Goal: Task Accomplishment & Management: Complete application form

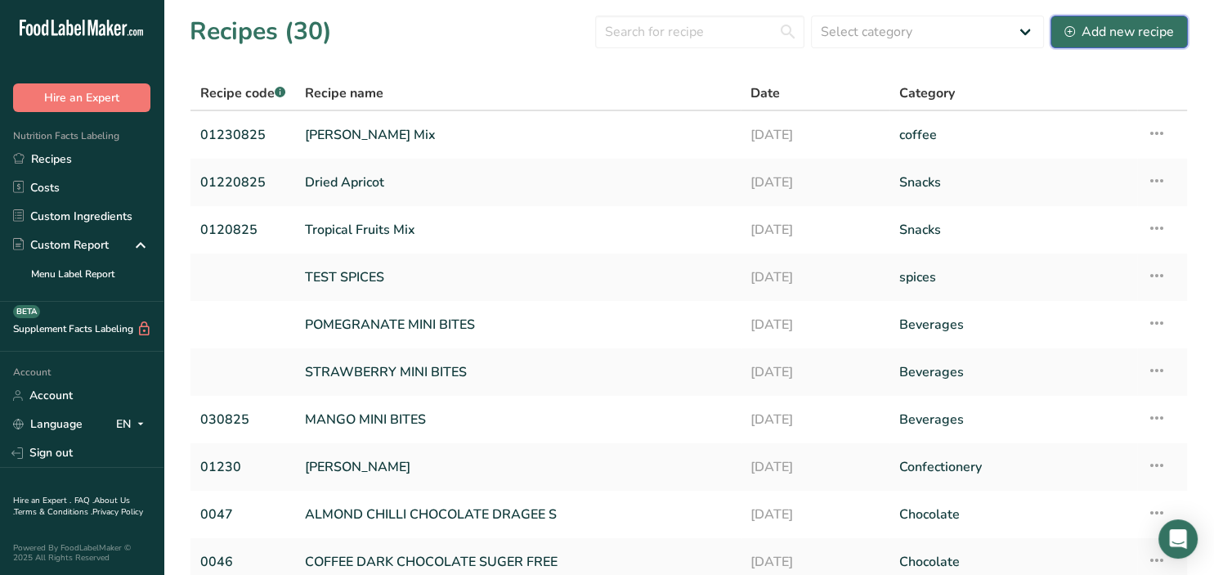
click at [1175, 29] on button "Add new recipe" at bounding box center [1119, 32] width 137 height 33
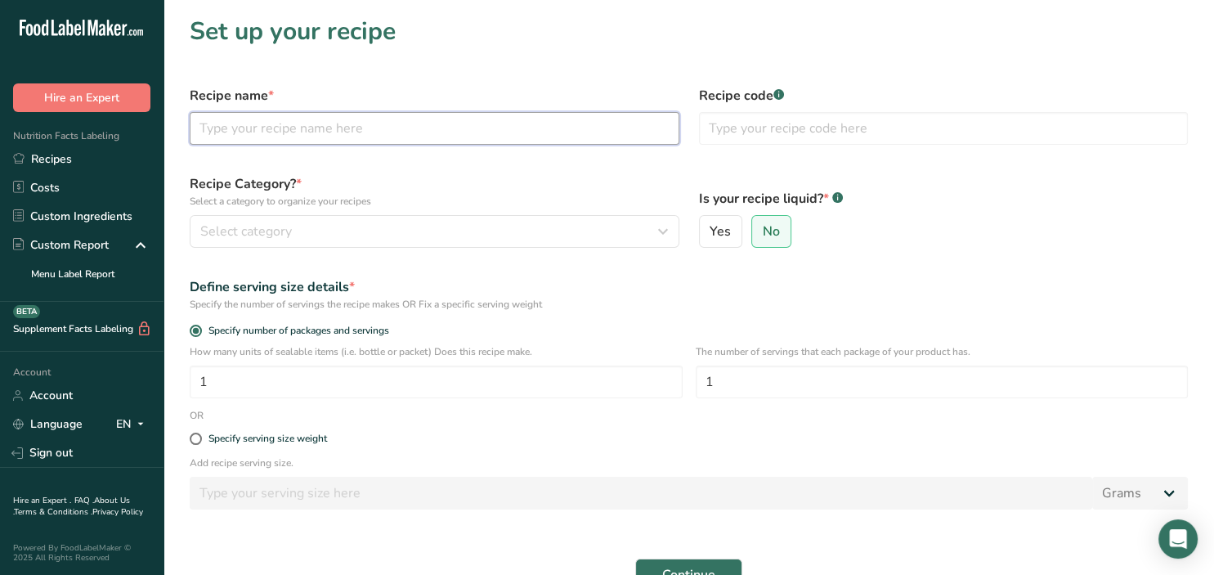
click at [532, 114] on input "text" at bounding box center [435, 128] width 490 height 33
type input "[PERSON_NAME]"
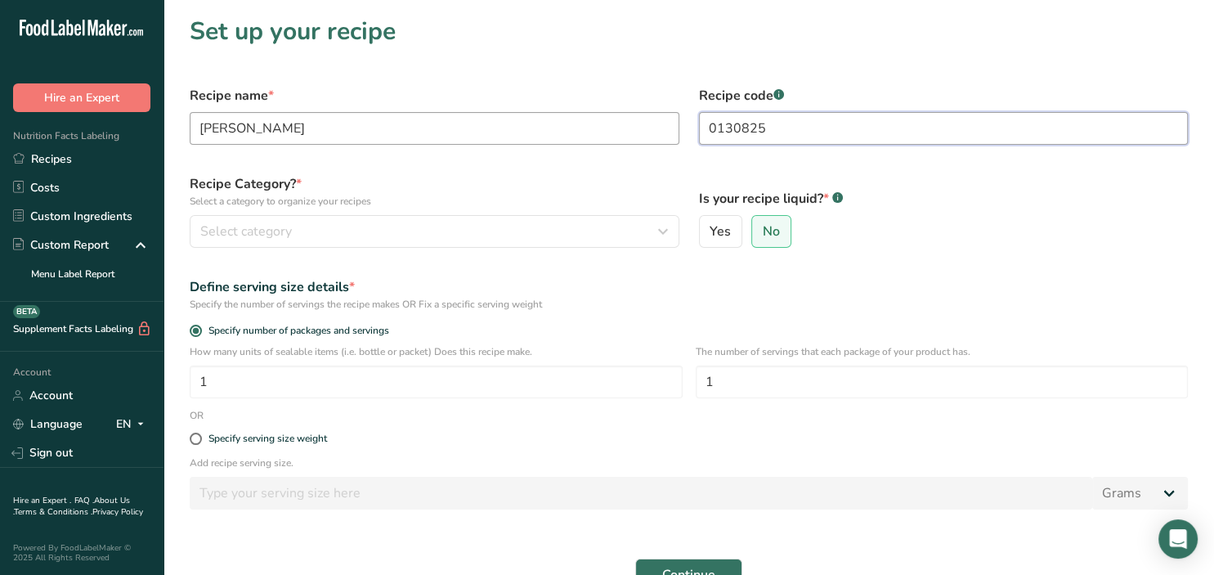
type input "0130825"
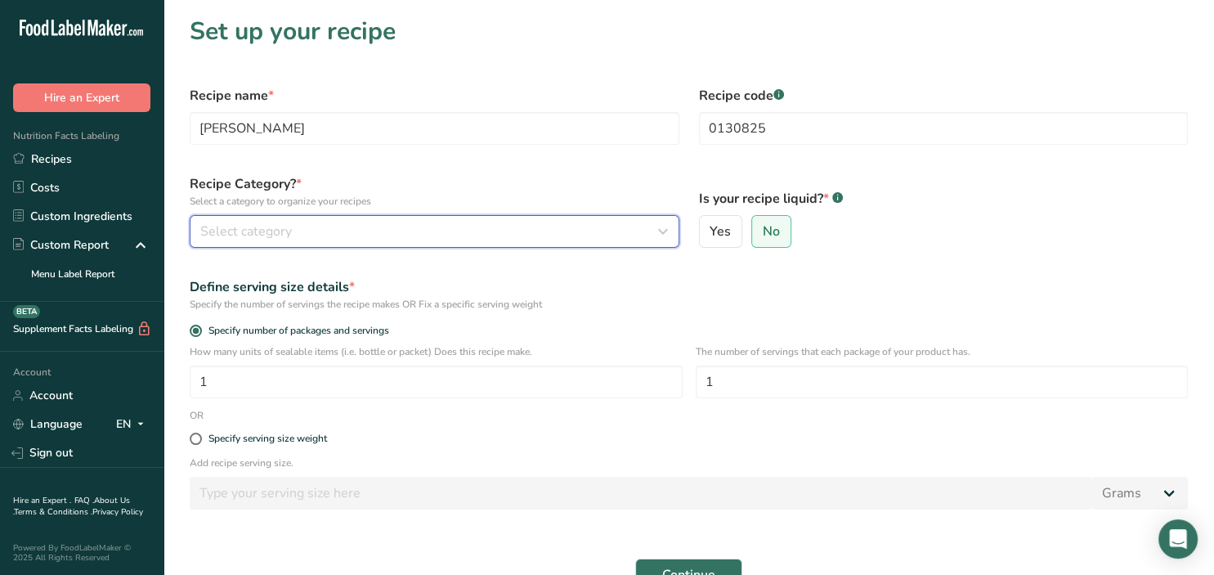
click at [644, 237] on div "Select category" at bounding box center [429, 232] width 459 height 20
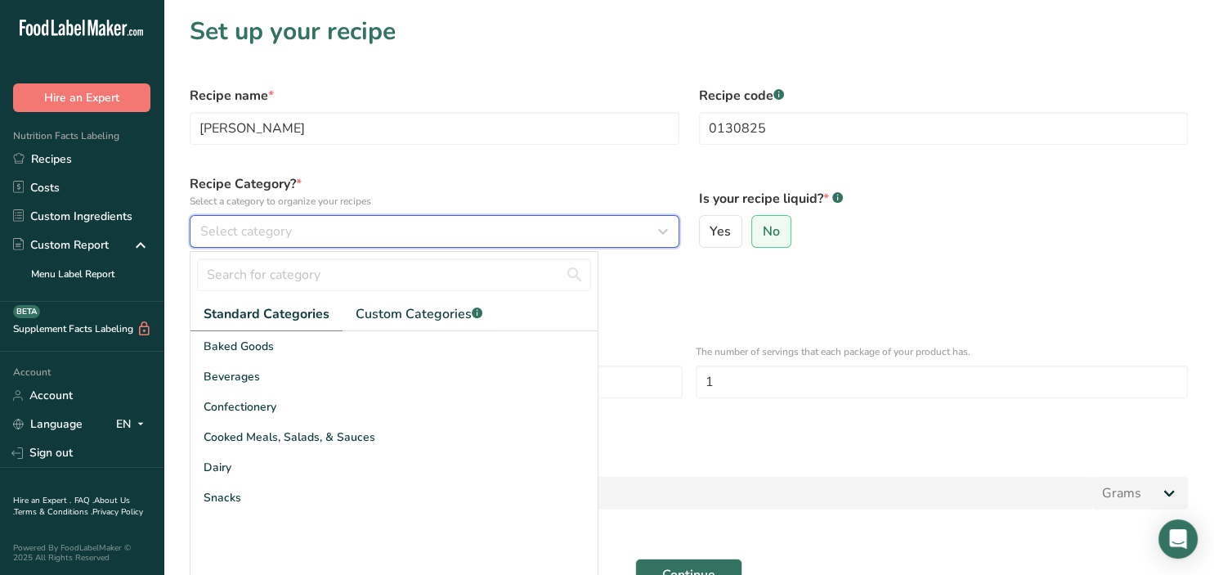
click at [430, 239] on div "Select category" at bounding box center [429, 232] width 459 height 20
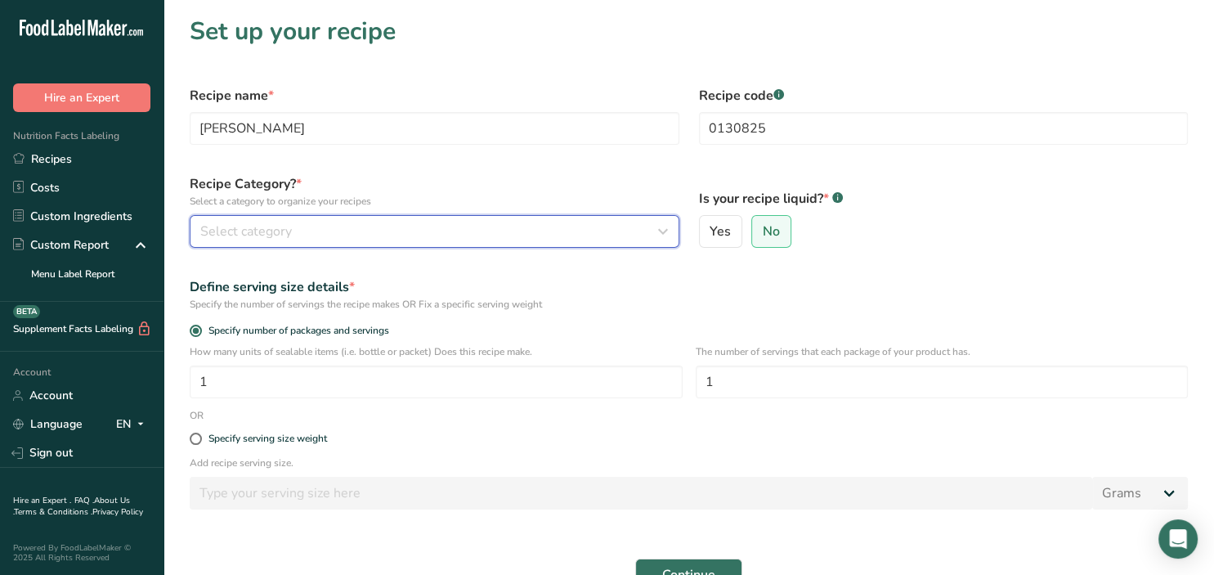
click at [430, 239] on div "Select category" at bounding box center [429, 232] width 459 height 20
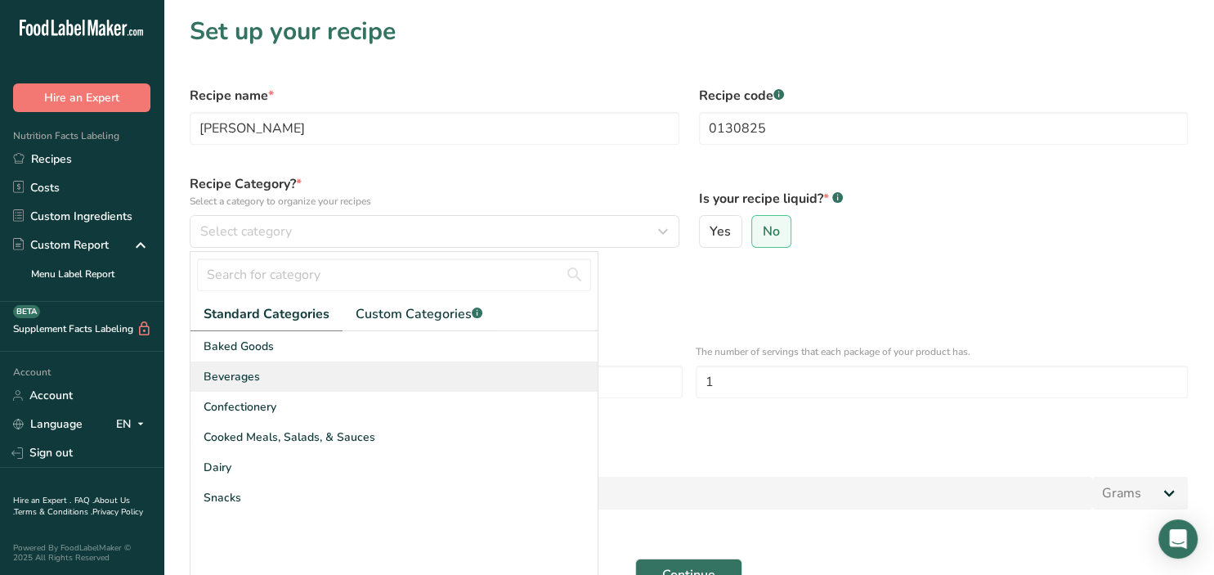
click at [269, 380] on div "Beverages" at bounding box center [394, 376] width 407 height 30
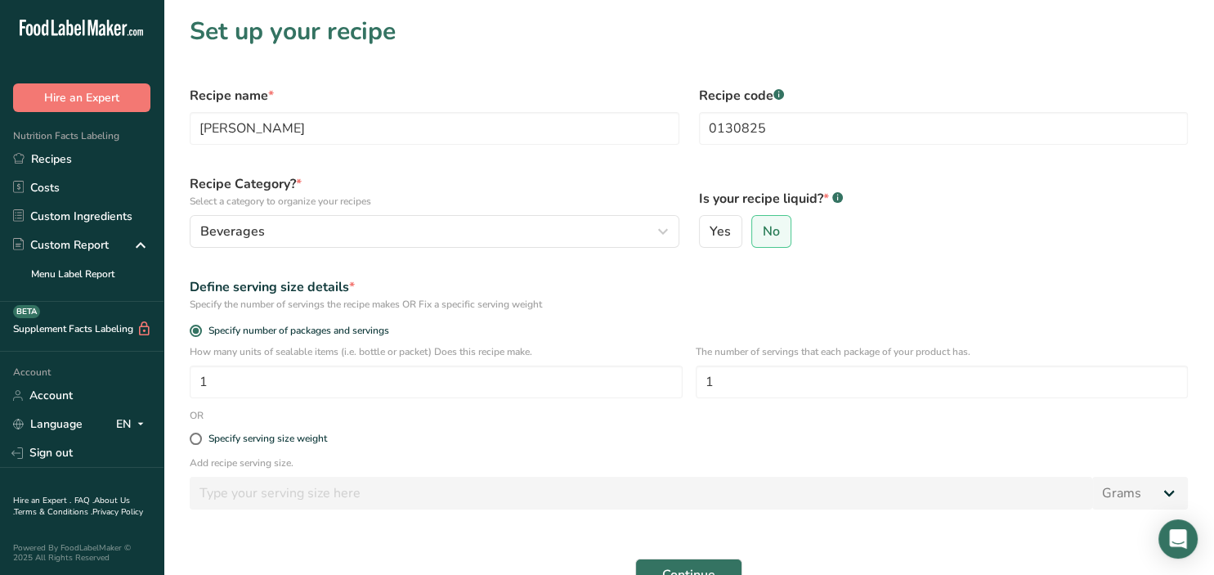
click at [237, 446] on div "Specify serving size weight" at bounding box center [689, 439] width 1018 height 33
click at [248, 448] on div "Specify serving size weight" at bounding box center [689, 439] width 1018 height 33
click at [210, 438] on div "Specify serving size weight" at bounding box center [268, 439] width 119 height 12
click at [200, 438] on input "Specify serving size weight" at bounding box center [195, 438] width 11 height 11
radio input "true"
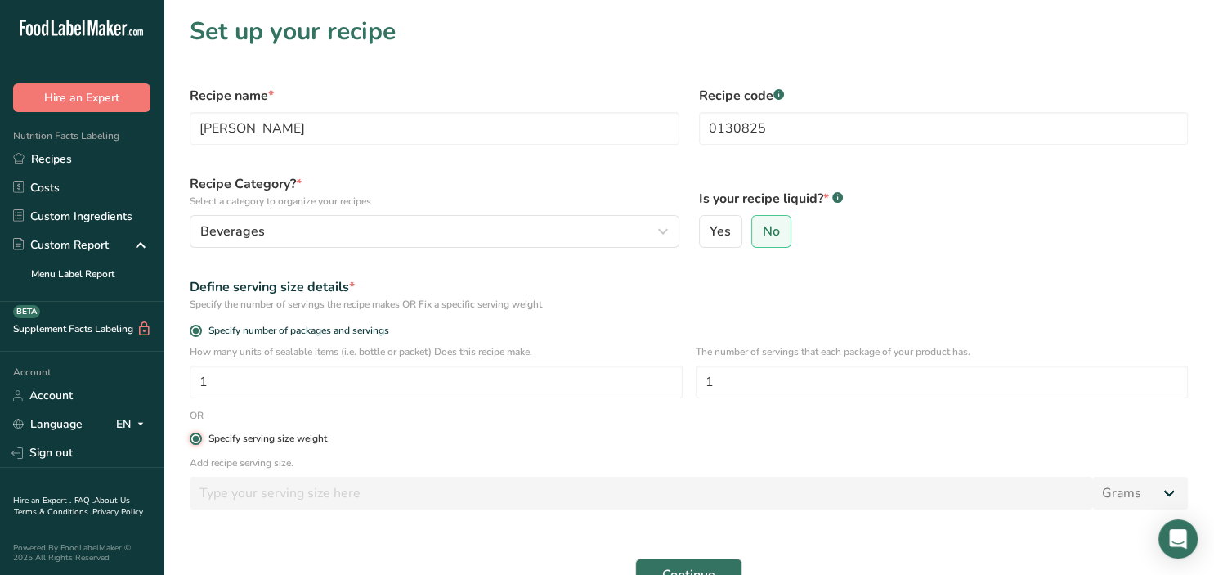
radio input "false"
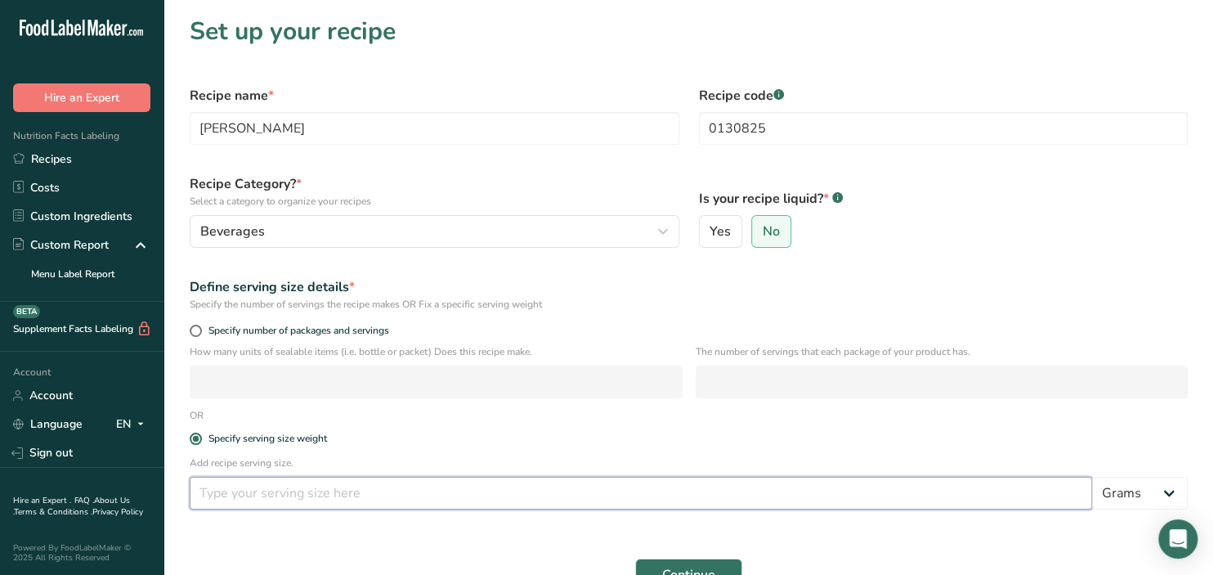
click at [284, 496] on input "number" at bounding box center [641, 493] width 903 height 33
type input "100"
click at [635, 559] on button "Continue" at bounding box center [688, 575] width 107 height 33
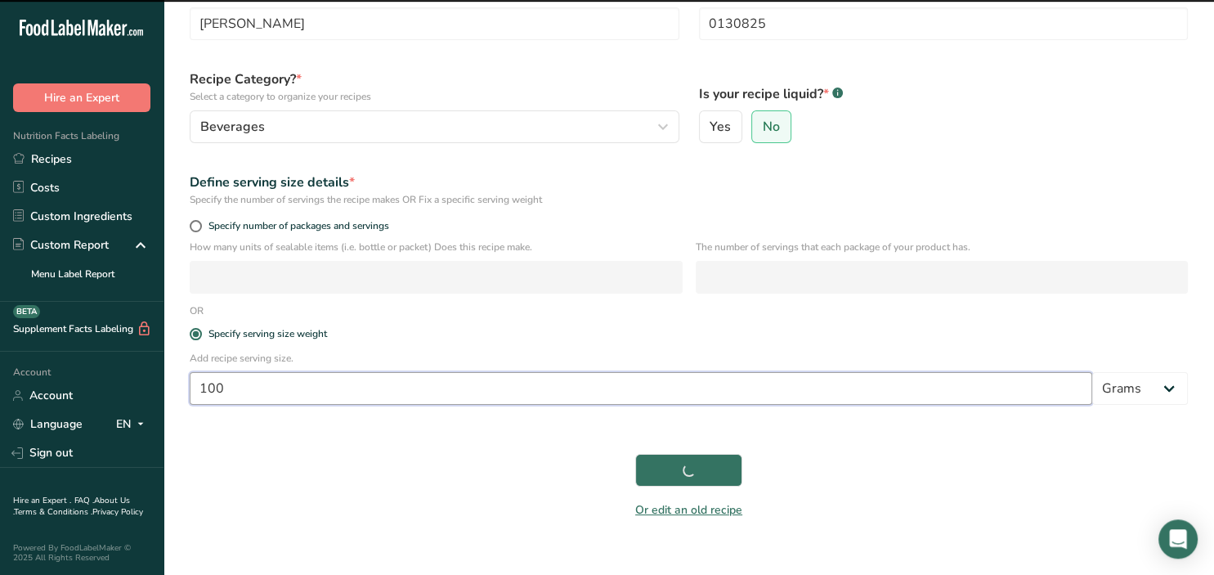
scroll to position [128, 0]
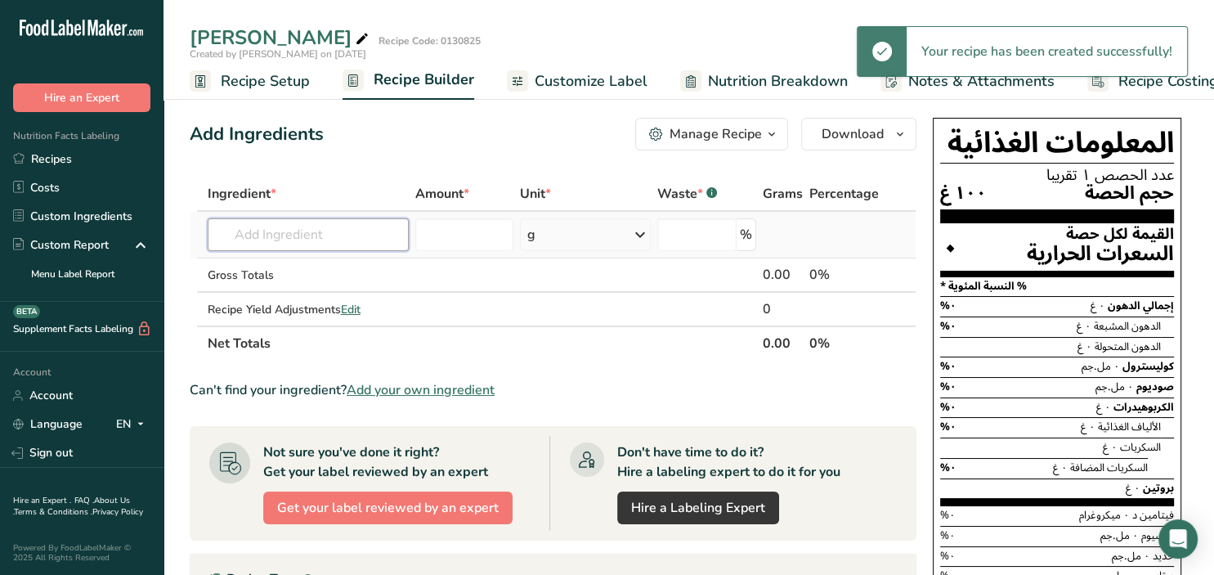
click at [388, 231] on input "text" at bounding box center [308, 234] width 201 height 33
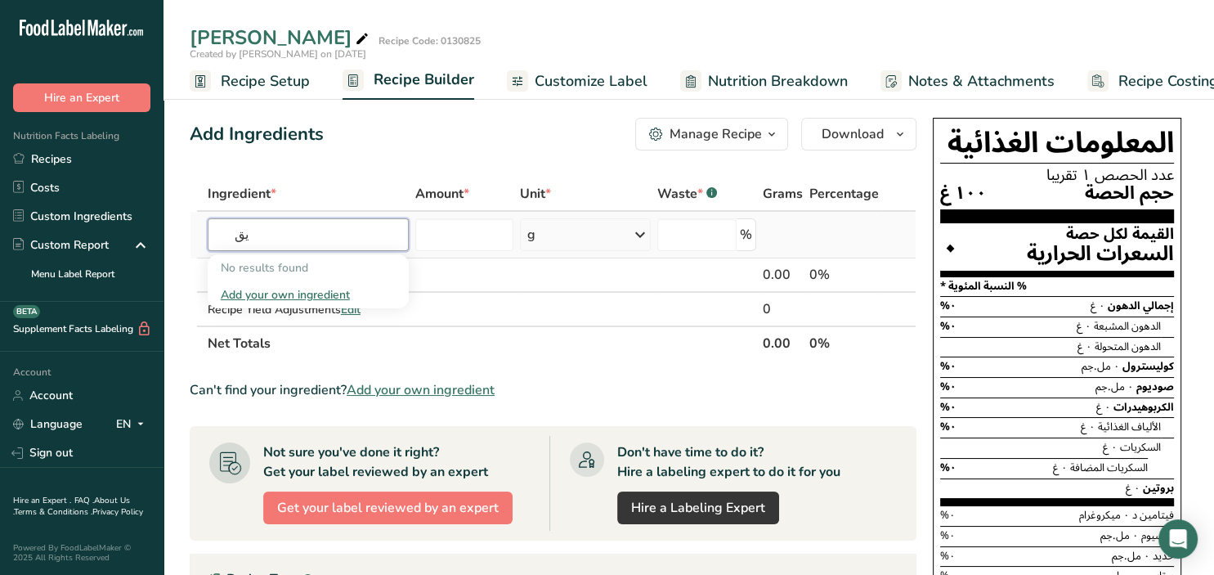
type input "ي"
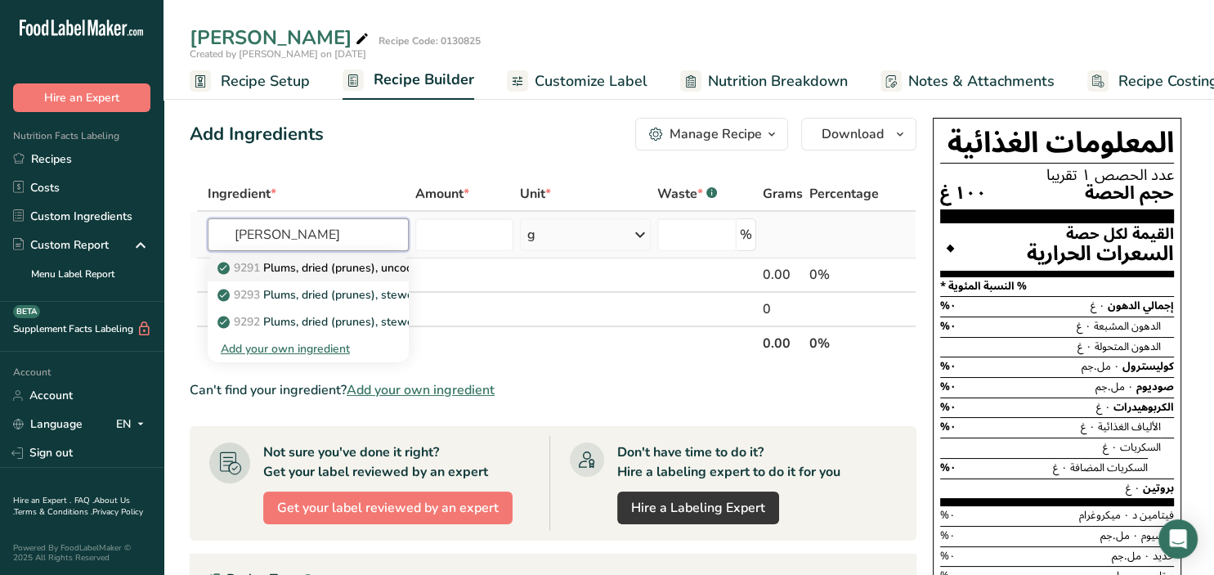
type input "[PERSON_NAME]"
click at [258, 241] on input "text" at bounding box center [308, 234] width 201 height 33
click at [325, 274] on p "9291 Plums, dried (prunes), uncooked" at bounding box center [326, 267] width 211 height 17
type input "Plums, dried (prunes), uncooked"
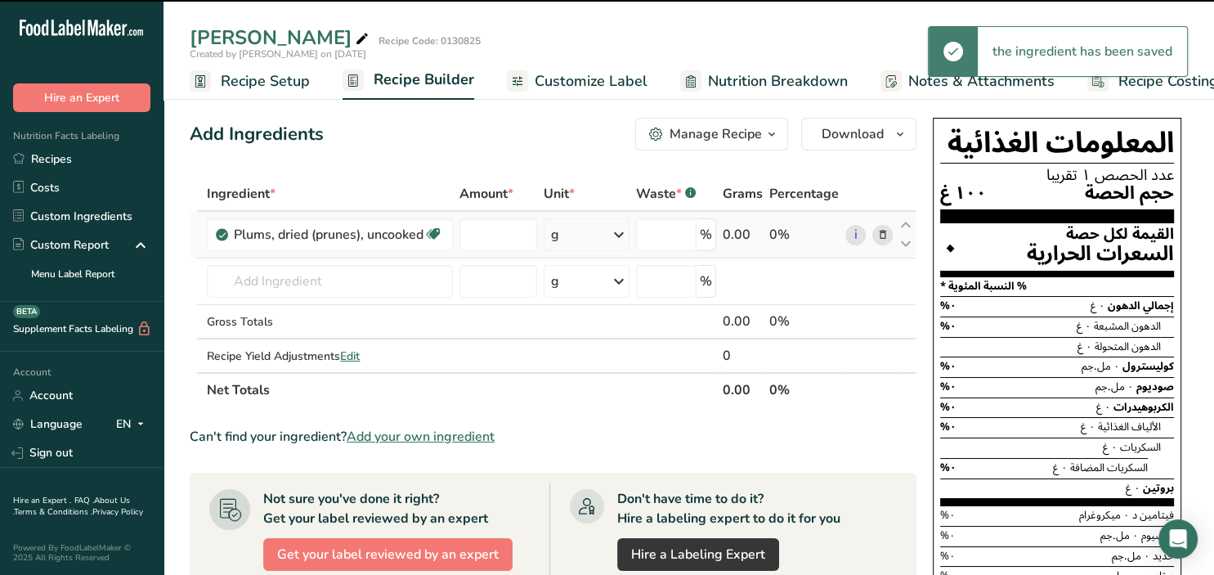
type input "0"
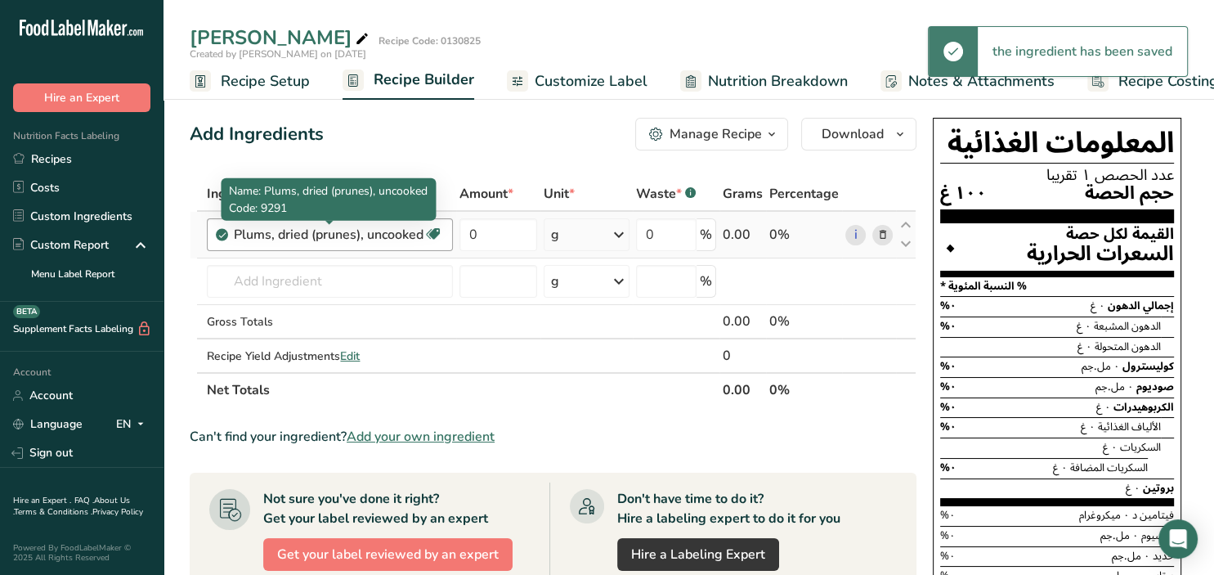
click at [351, 240] on div "Plums, dried (prunes), uncooked" at bounding box center [329, 235] width 190 height 20
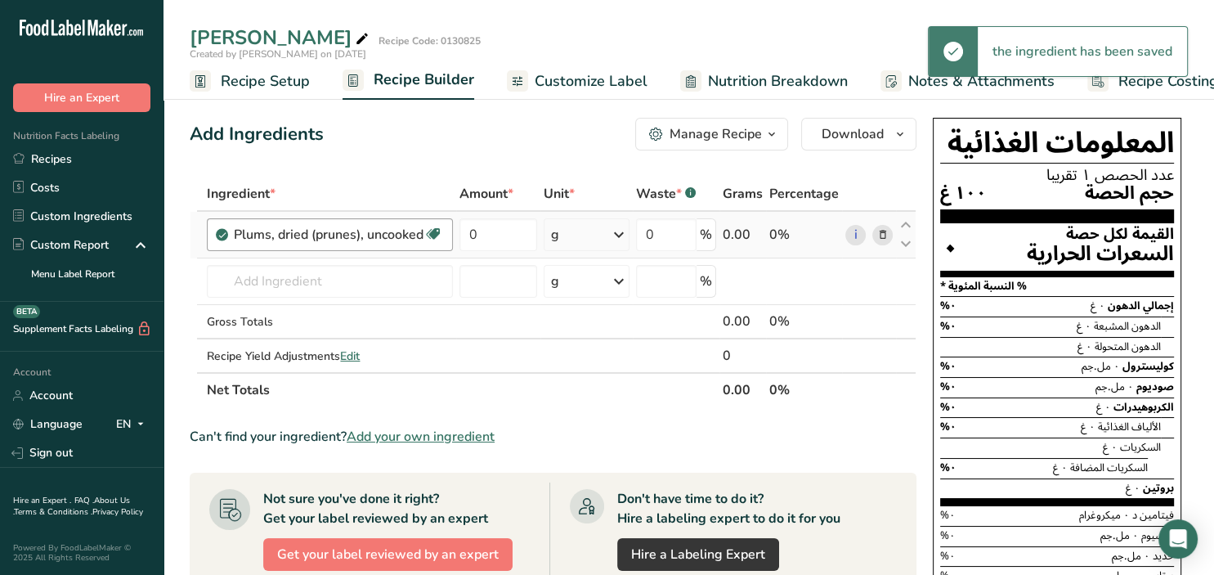
click at [351, 240] on div "Plums, dried (prunes), uncooked" at bounding box center [329, 235] width 190 height 20
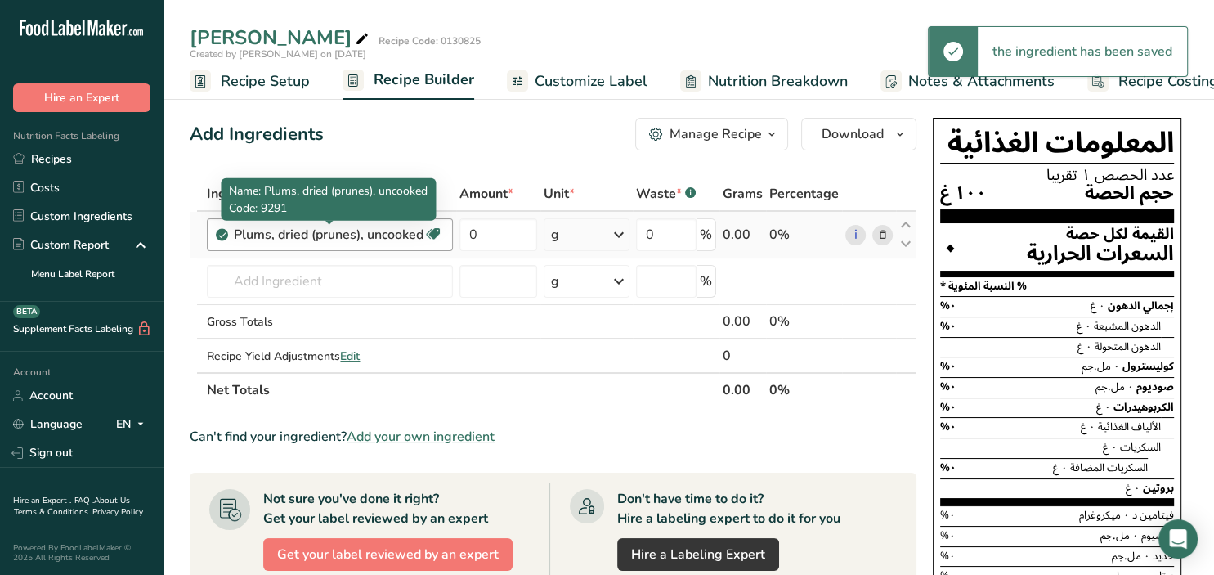
click at [401, 236] on div "Plums, dried (prunes), uncooked" at bounding box center [329, 235] width 190 height 20
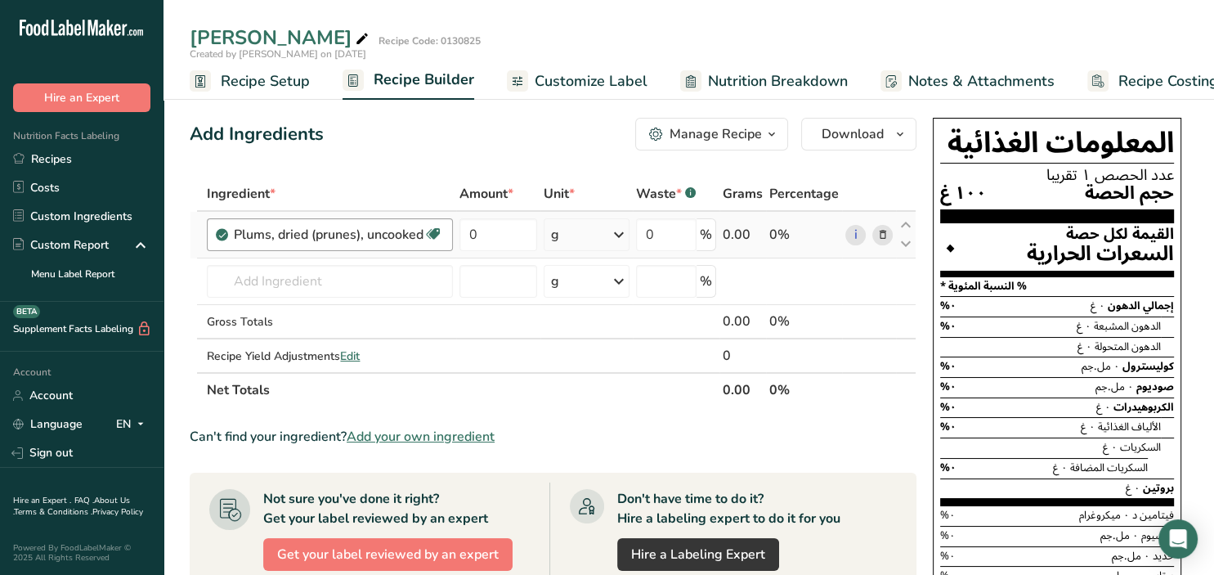
click at [401, 236] on div "Plums, dried (prunes), uncooked" at bounding box center [329, 235] width 190 height 20
click at [309, 273] on input "text" at bounding box center [330, 281] width 246 height 33
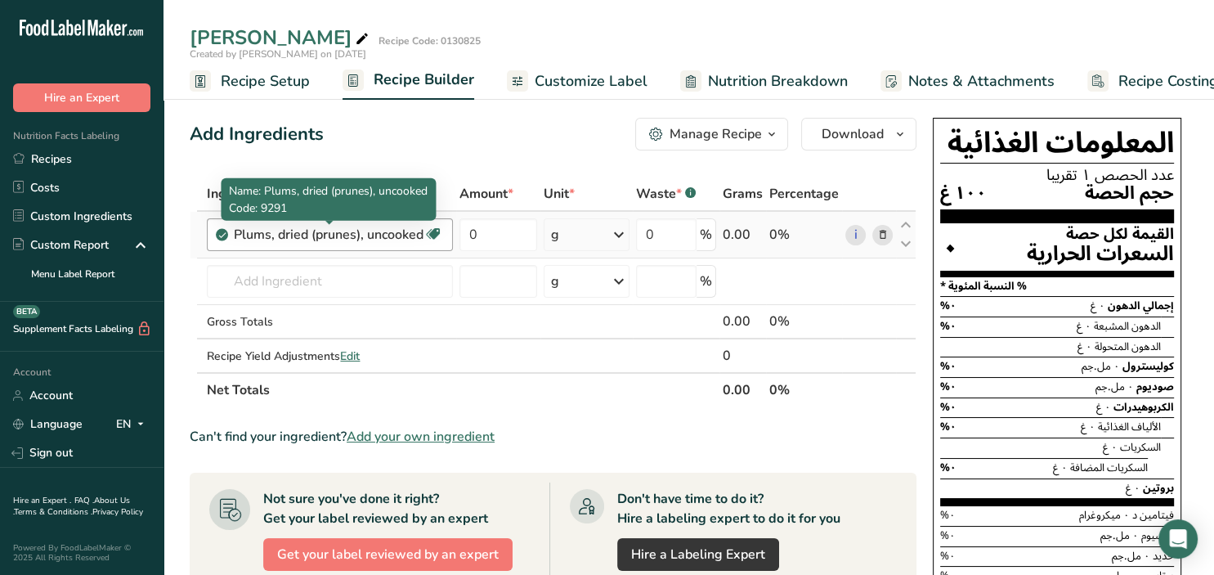
click at [307, 244] on div "Plums, dried (prunes), uncooked" at bounding box center [329, 235] width 190 height 20
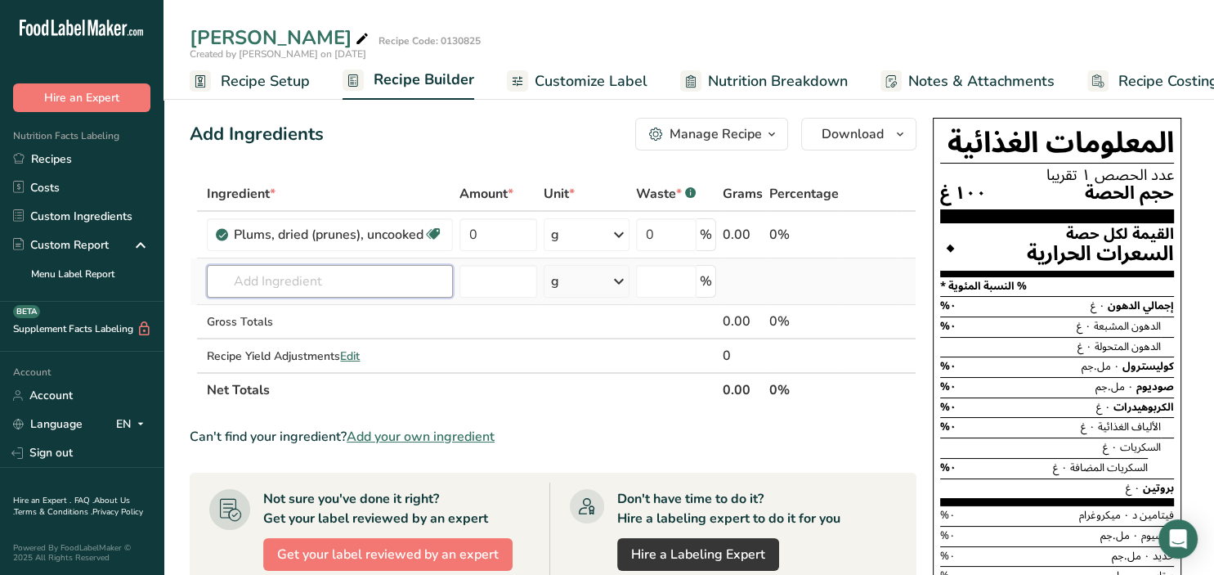
click at [314, 275] on input "text" at bounding box center [330, 281] width 246 height 33
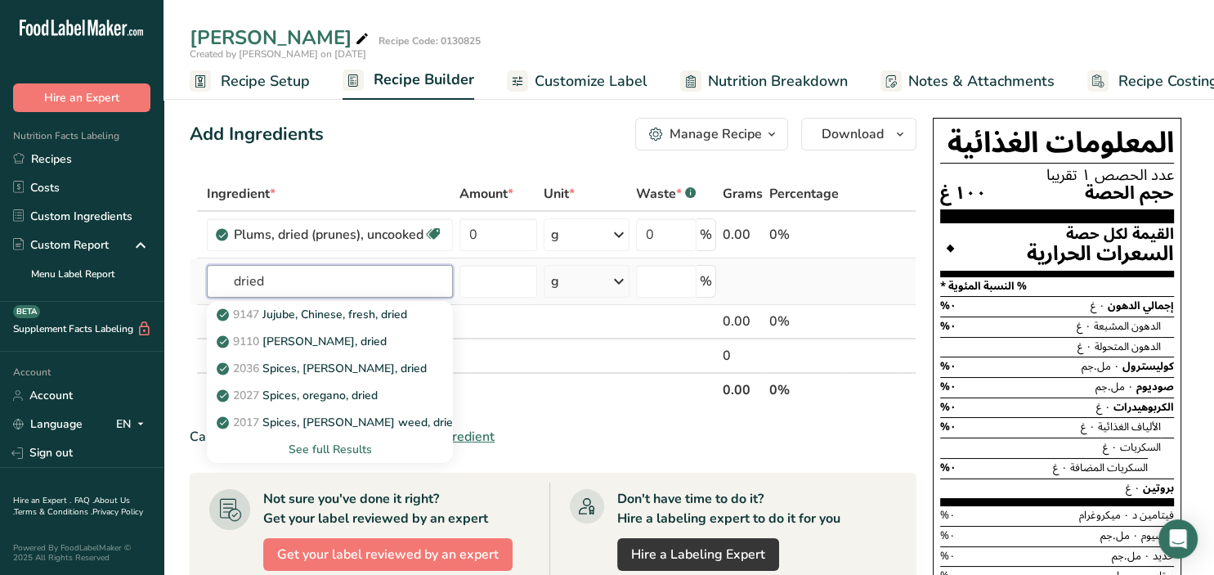
type input "dried"
click at [340, 447] on div "See full Results" at bounding box center [330, 449] width 220 height 17
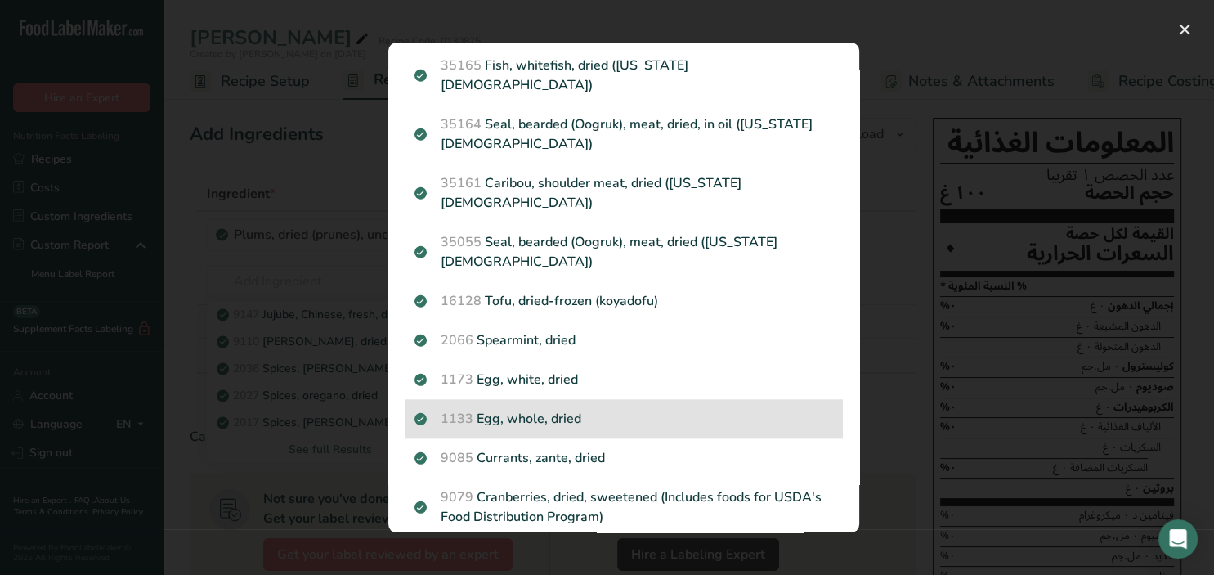
scroll to position [1636, 0]
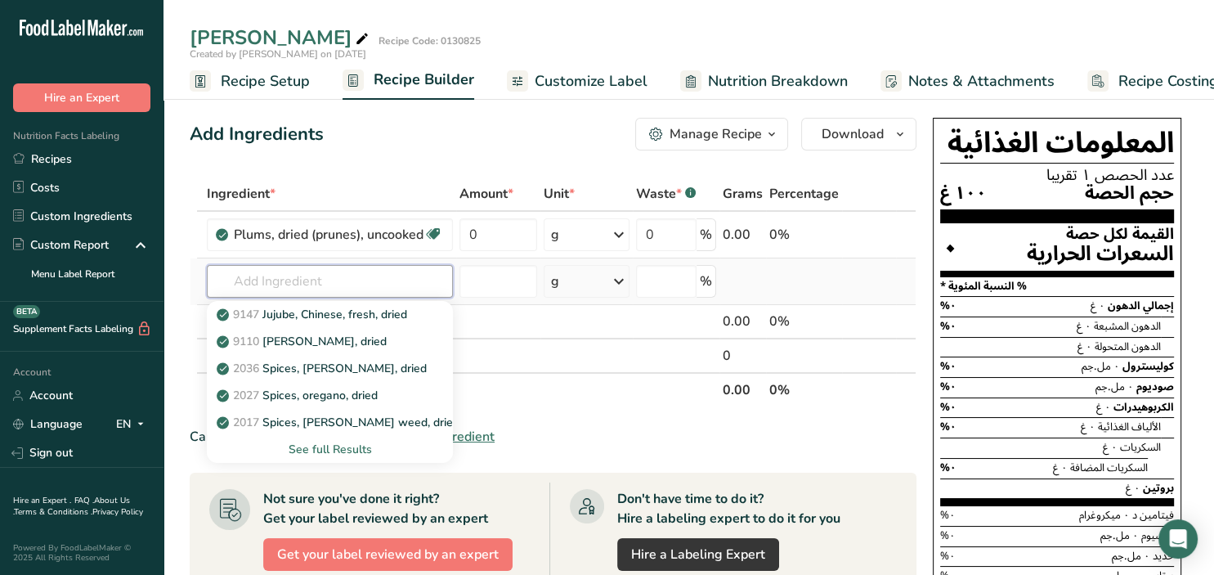
click at [294, 276] on input "text" at bounding box center [330, 281] width 246 height 33
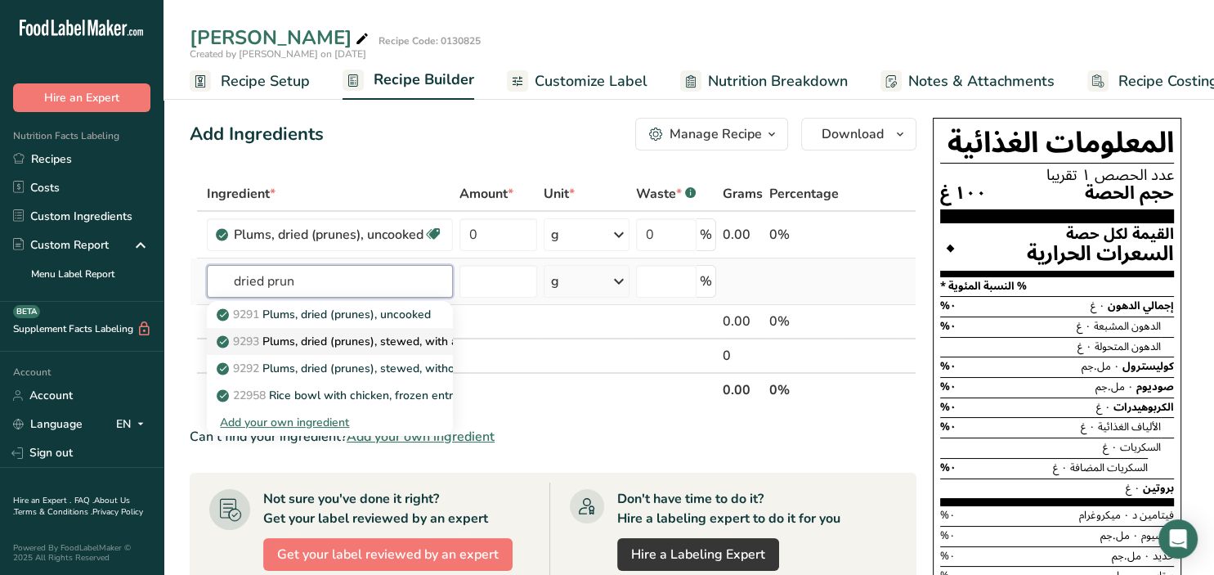
type input "dried prun"
click at [391, 340] on p "9293 Plums, dried (prunes), stewed, with added sugar" at bounding box center [368, 341] width 297 height 17
type input "Plums, dried (prunes), stewed, with added sugar"
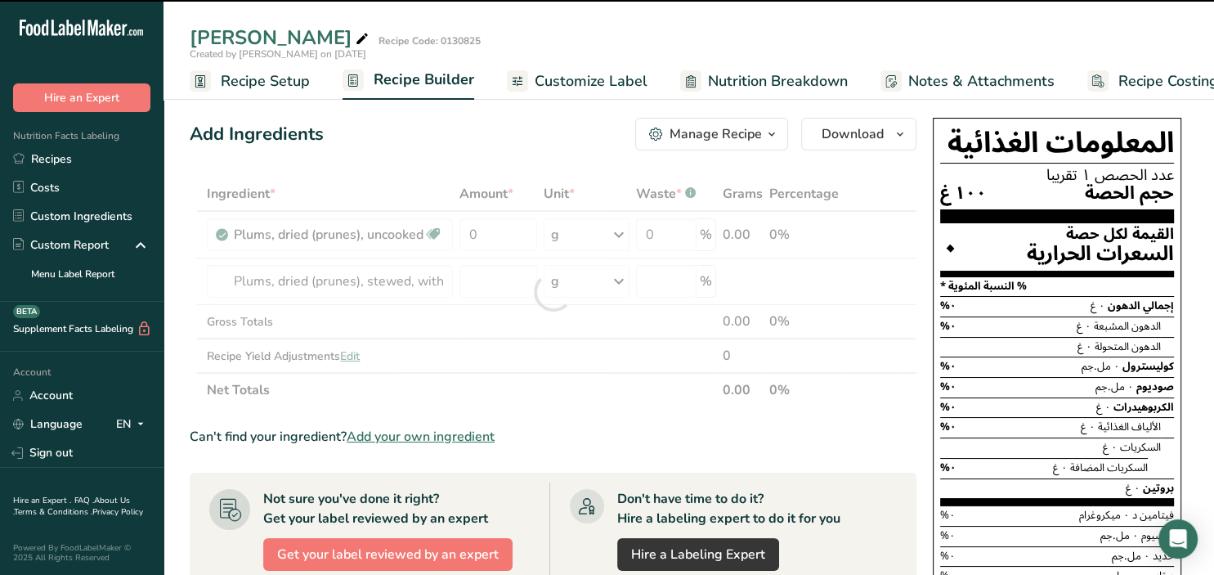
type input "0"
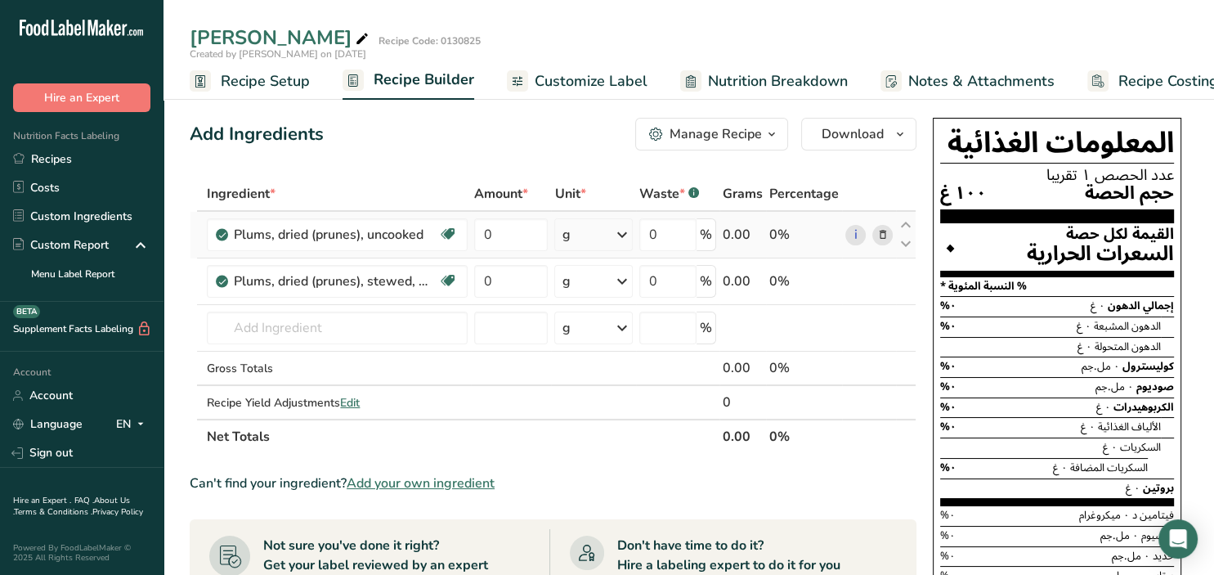
click at [879, 237] on icon at bounding box center [882, 235] width 11 height 17
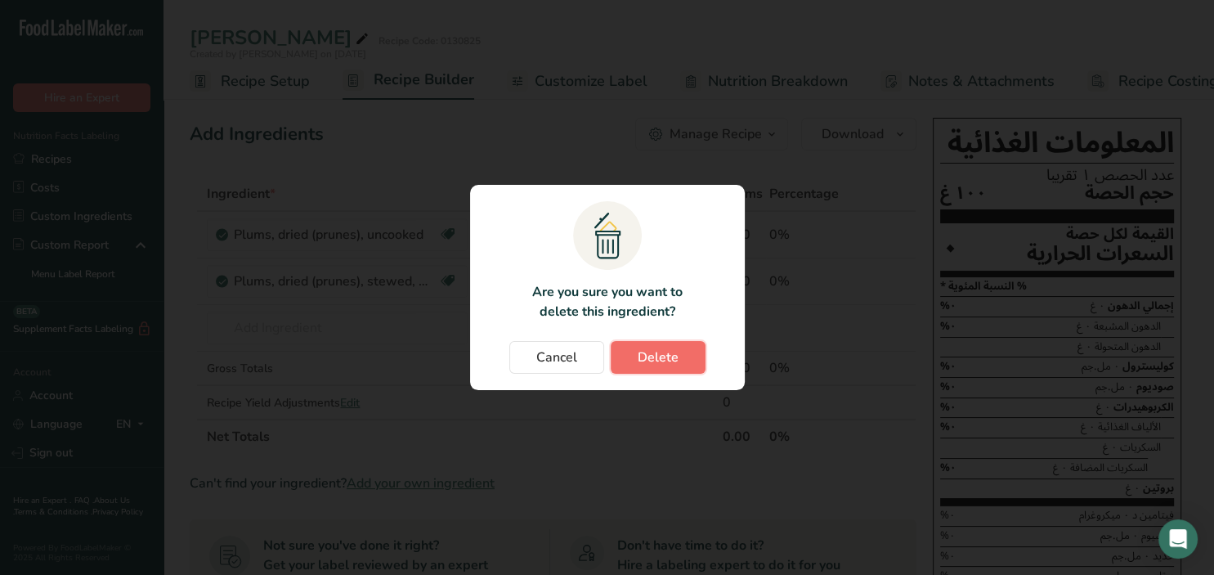
click at [678, 362] on button "Delete" at bounding box center [658, 357] width 95 height 33
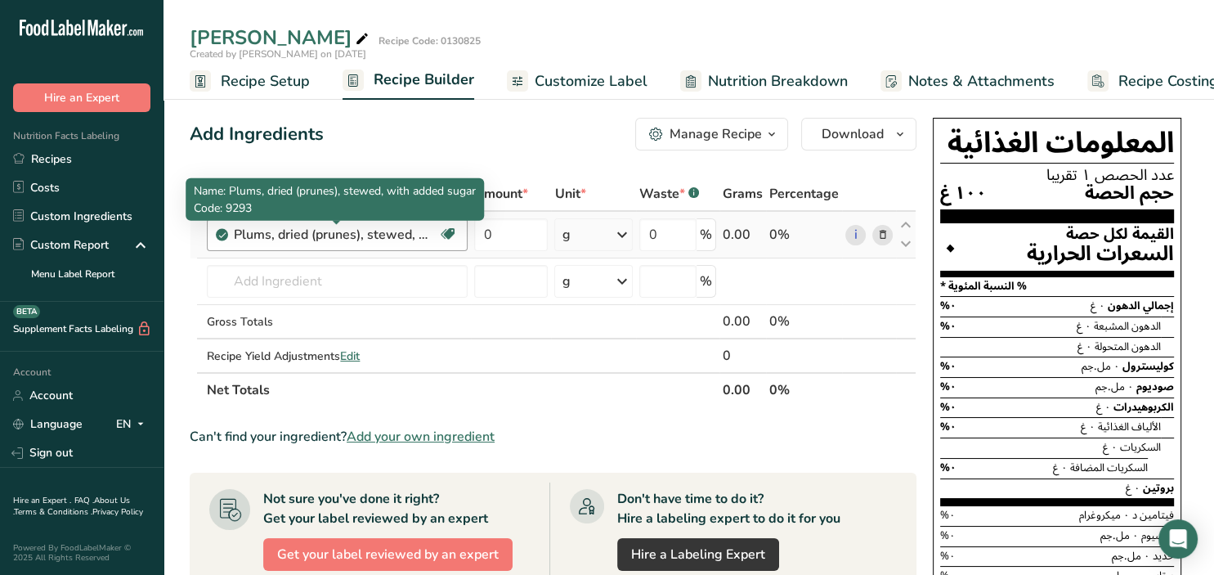
click at [395, 236] on div "Plums, dried (prunes), stewed, with added sugar" at bounding box center [336, 235] width 204 height 20
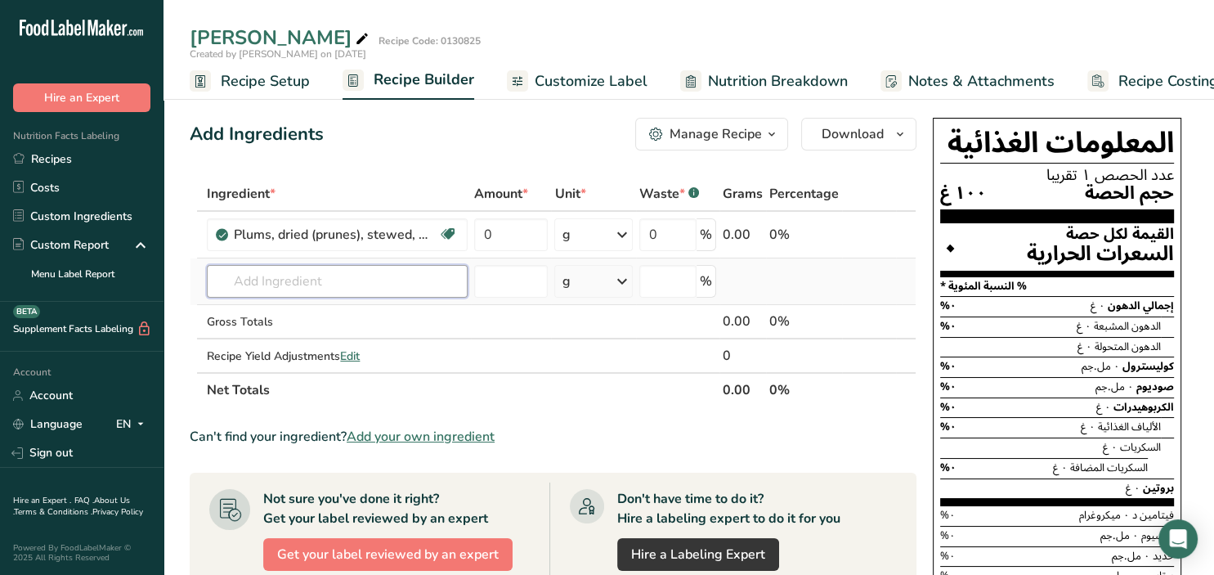
click at [342, 280] on input "text" at bounding box center [337, 281] width 261 height 33
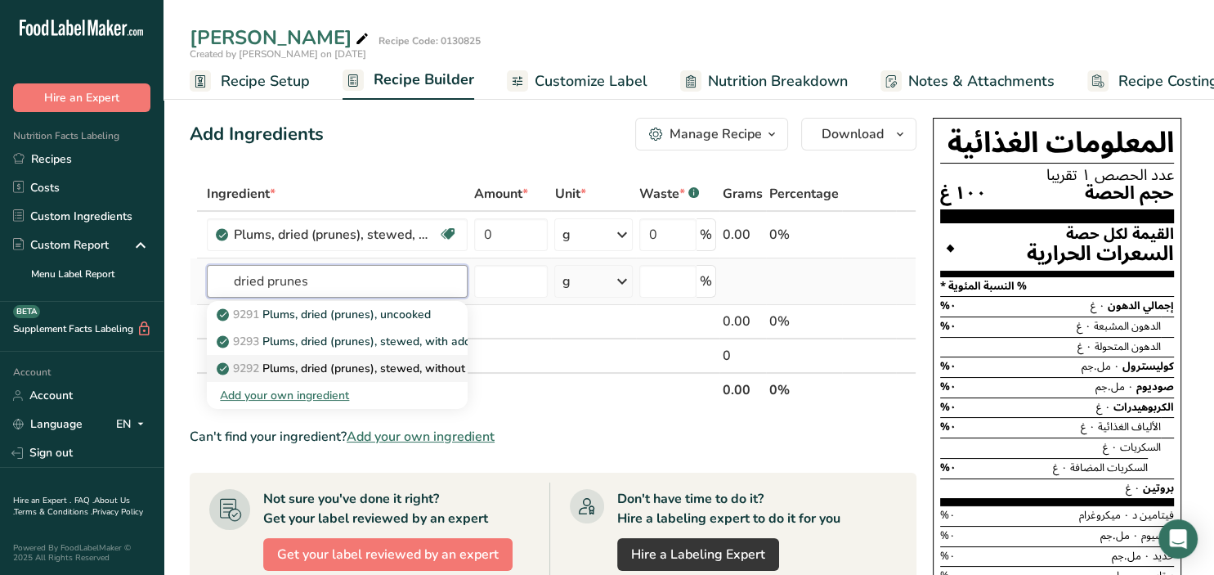
type input "dried prunes"
click at [381, 367] on p "9292 Plums, dried (prunes), stewed, without added sugar" at bounding box center [377, 368] width 314 height 17
type input "Plums, dried (prunes), stewed, without added sugar"
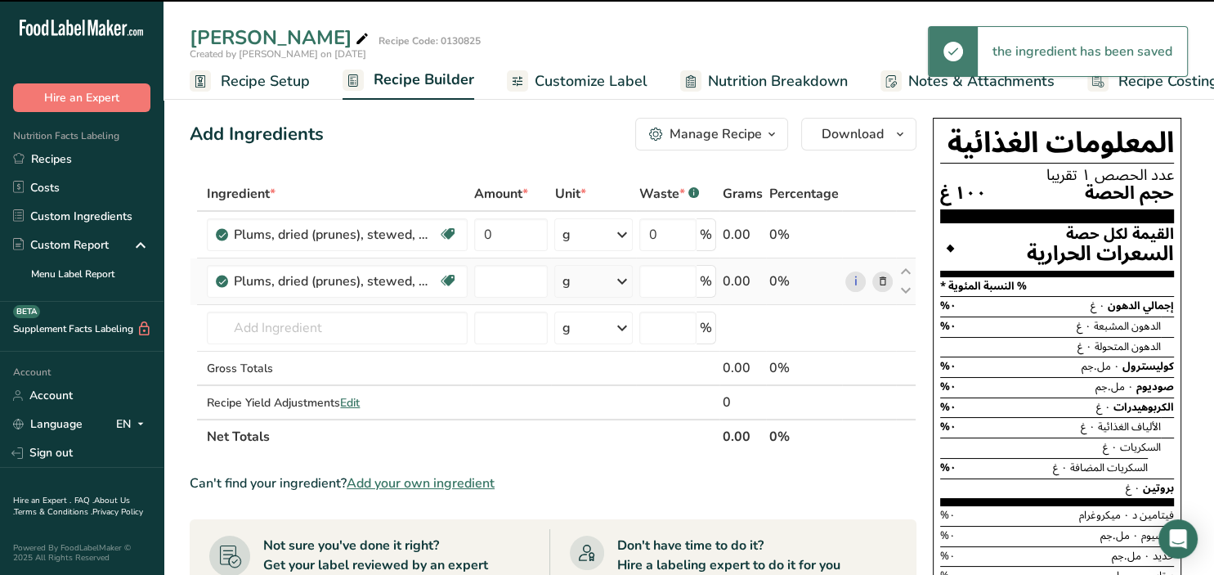
type input "0"
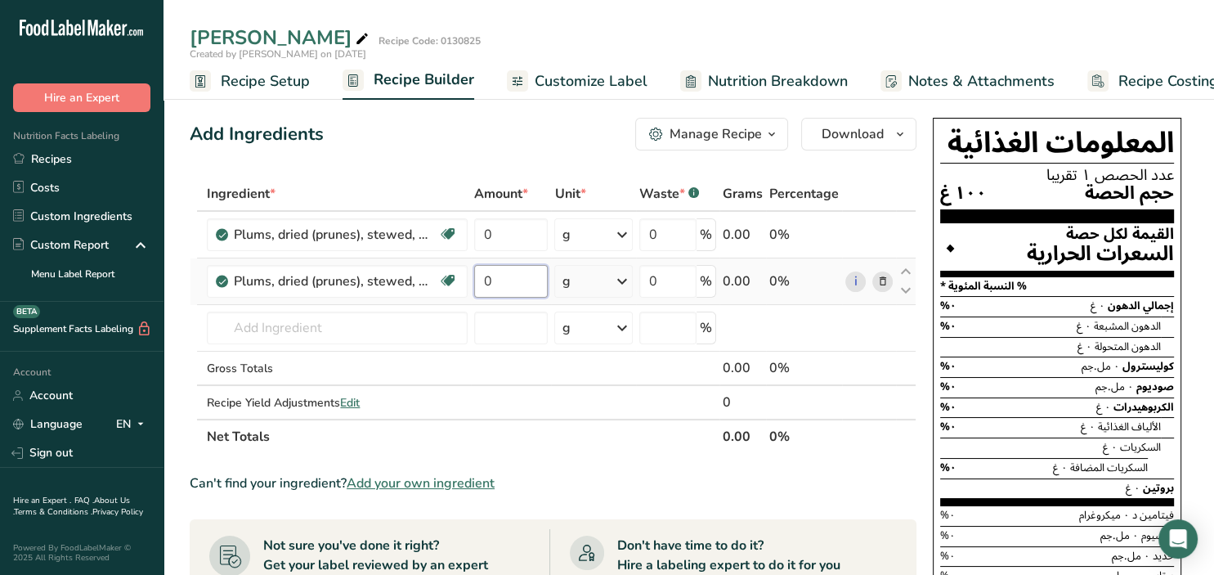
drag, startPoint x: 521, startPoint y: 276, endPoint x: 451, endPoint y: 288, distance: 71.3
click at [474, 288] on input "0" at bounding box center [511, 281] width 74 height 33
type input "100"
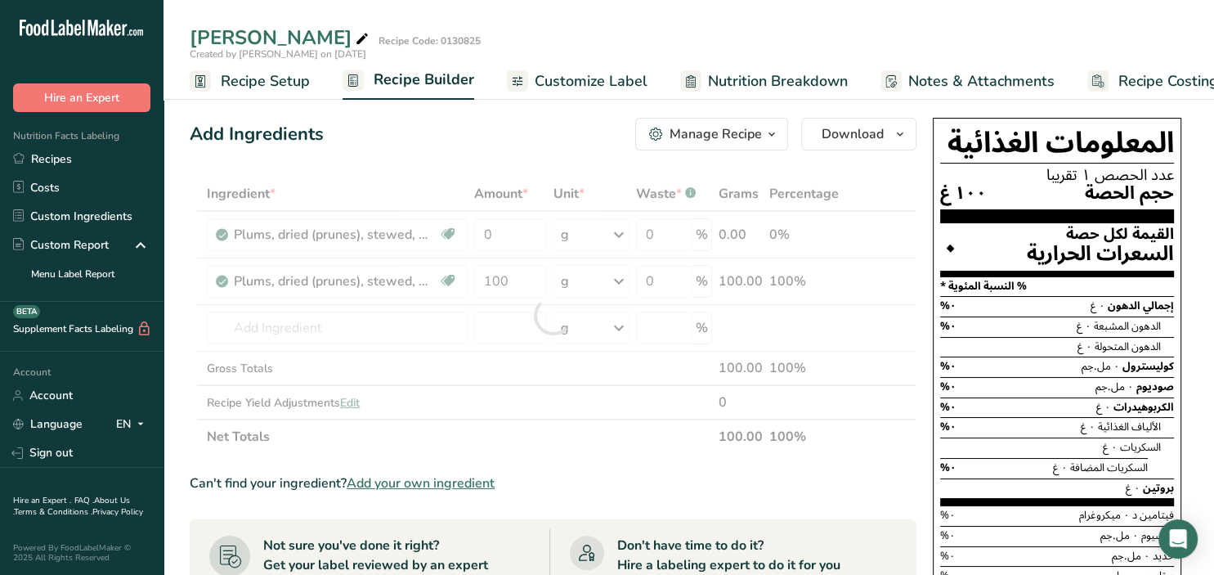
click at [188, 336] on section "Add Ingredients Manage Recipe Delete Recipe Duplicate Recipe Scale Recipe Save …" at bounding box center [689, 582] width 1051 height 995
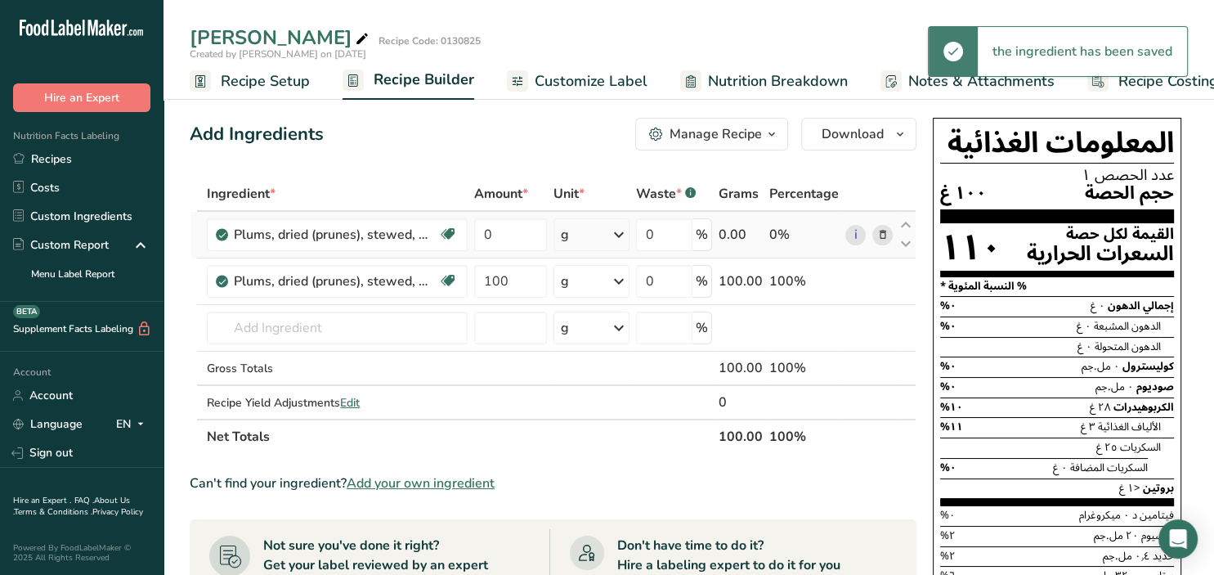
click at [886, 232] on icon at bounding box center [882, 235] width 11 height 17
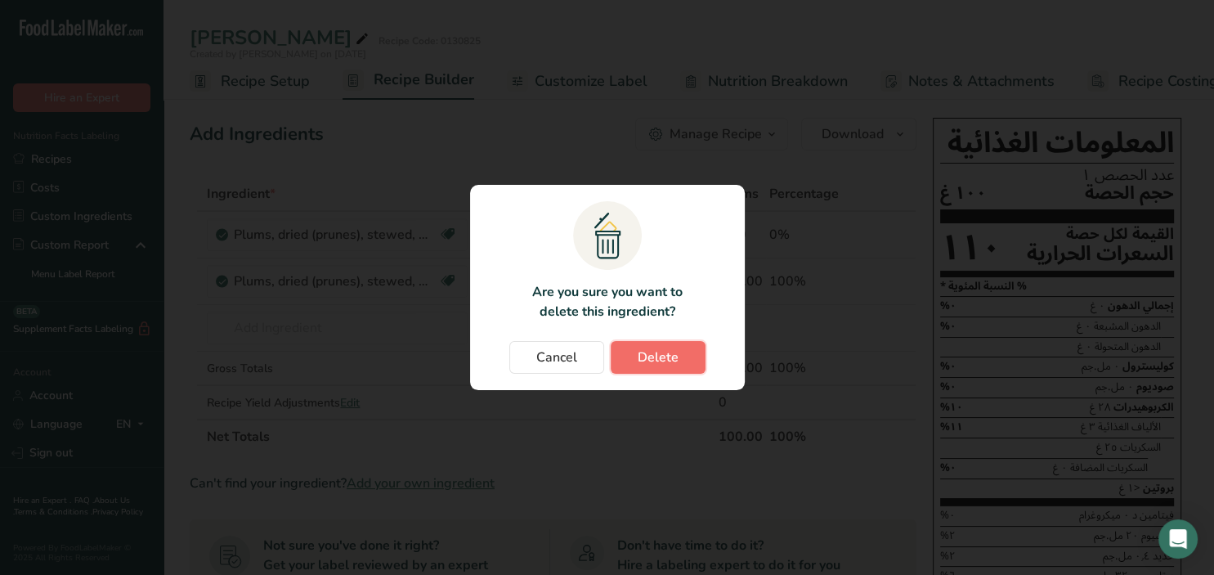
click at [635, 361] on button "Delete" at bounding box center [658, 357] width 95 height 33
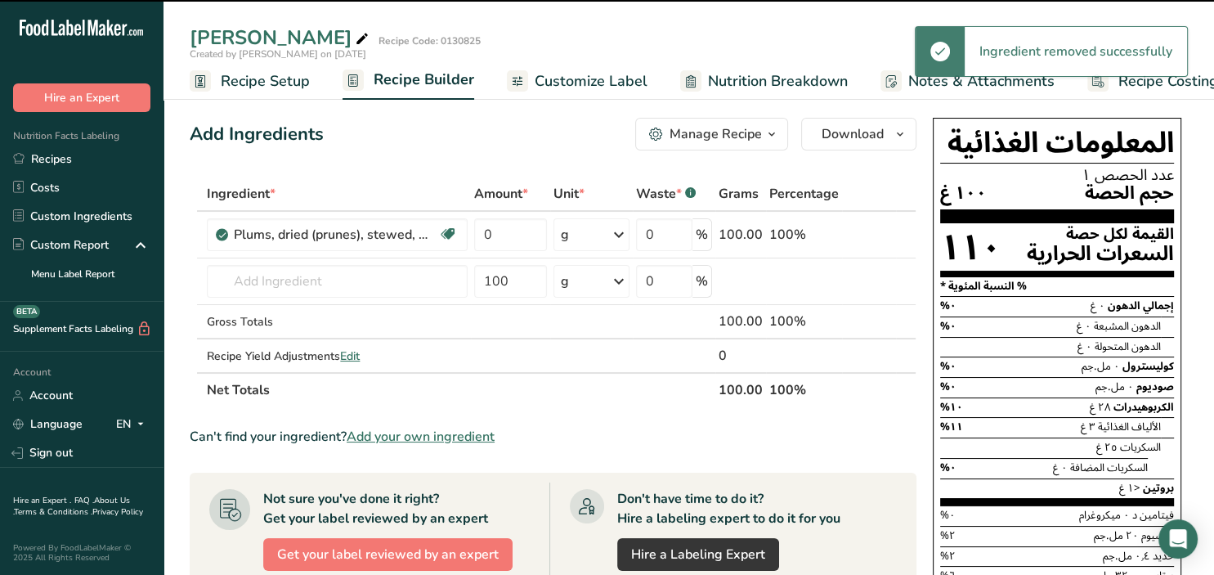
type input "100"
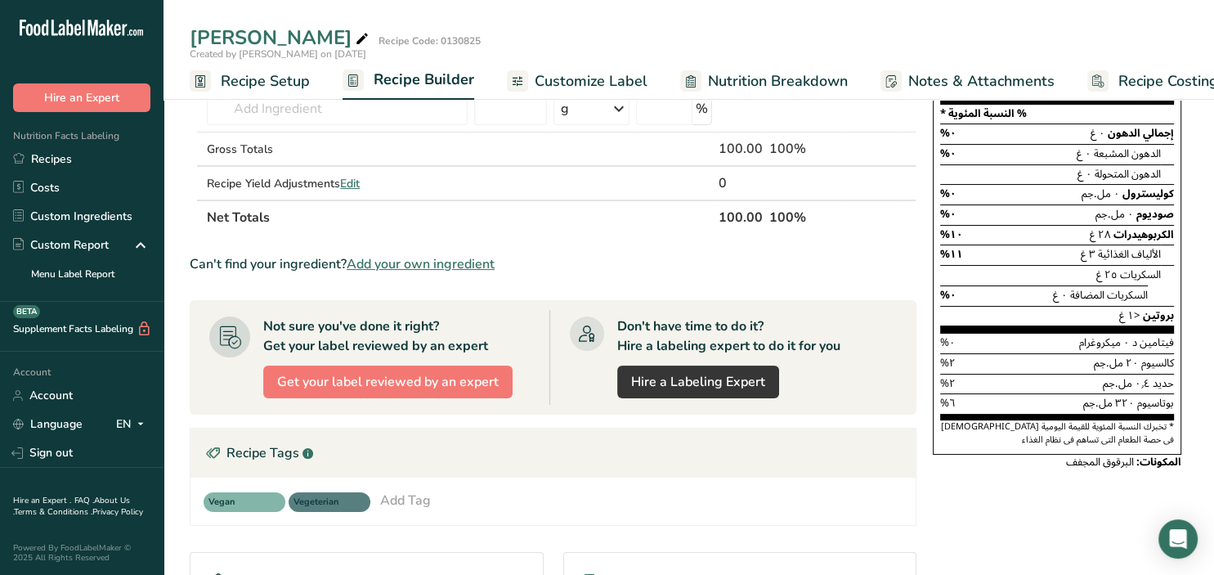
scroll to position [0, 0]
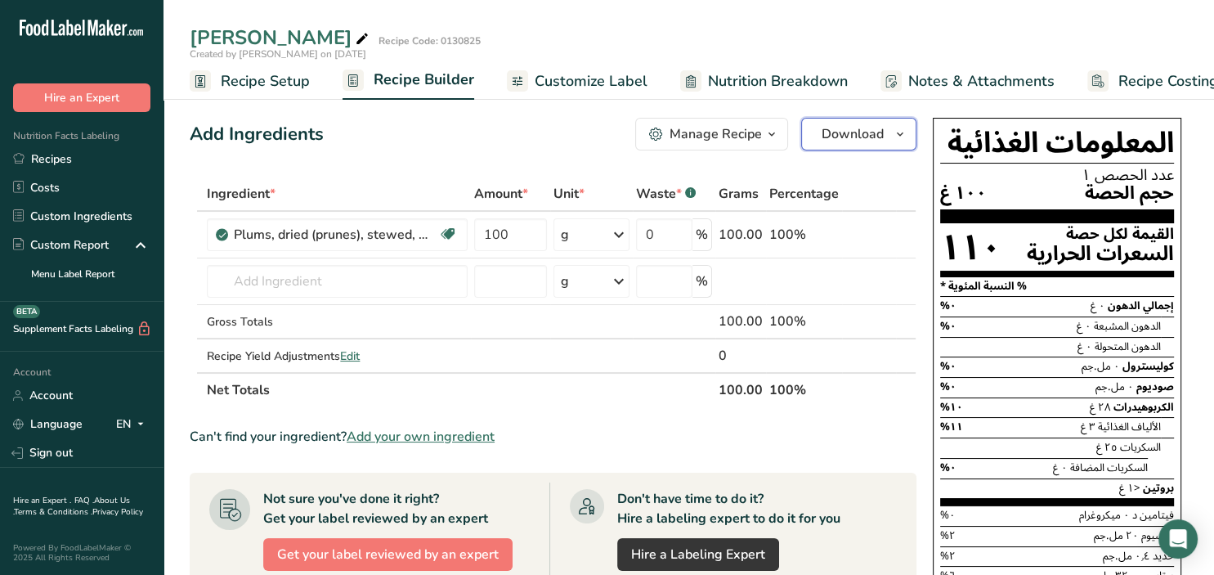
click at [907, 132] on icon "button" at bounding box center [900, 134] width 13 height 20
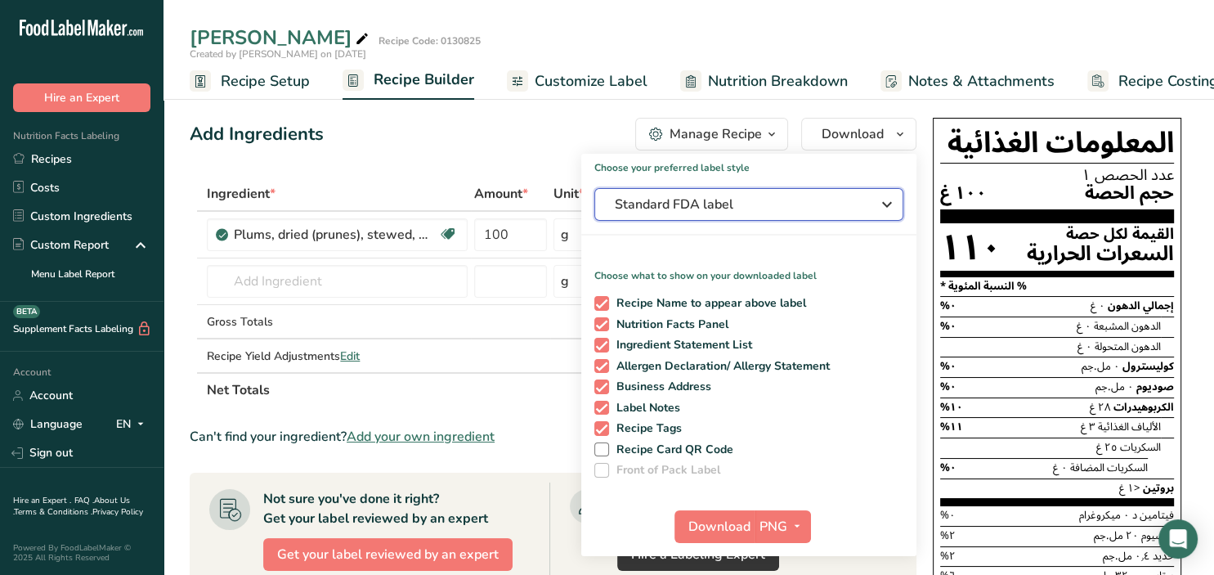
click at [801, 212] on span "Standard FDA label" at bounding box center [737, 205] width 245 height 20
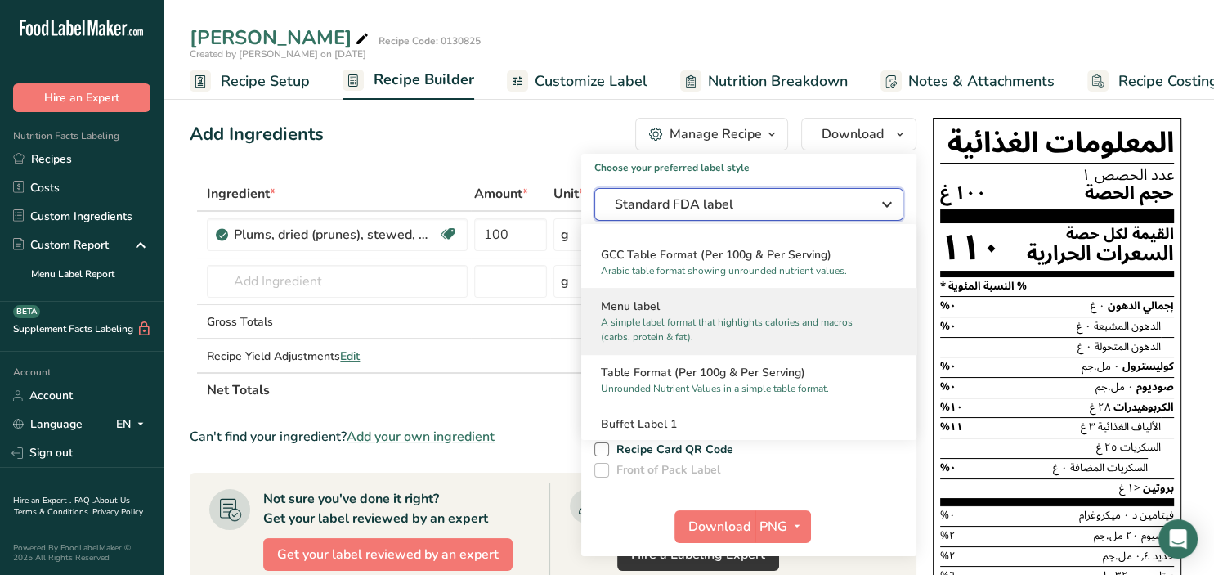
scroll to position [1060, 0]
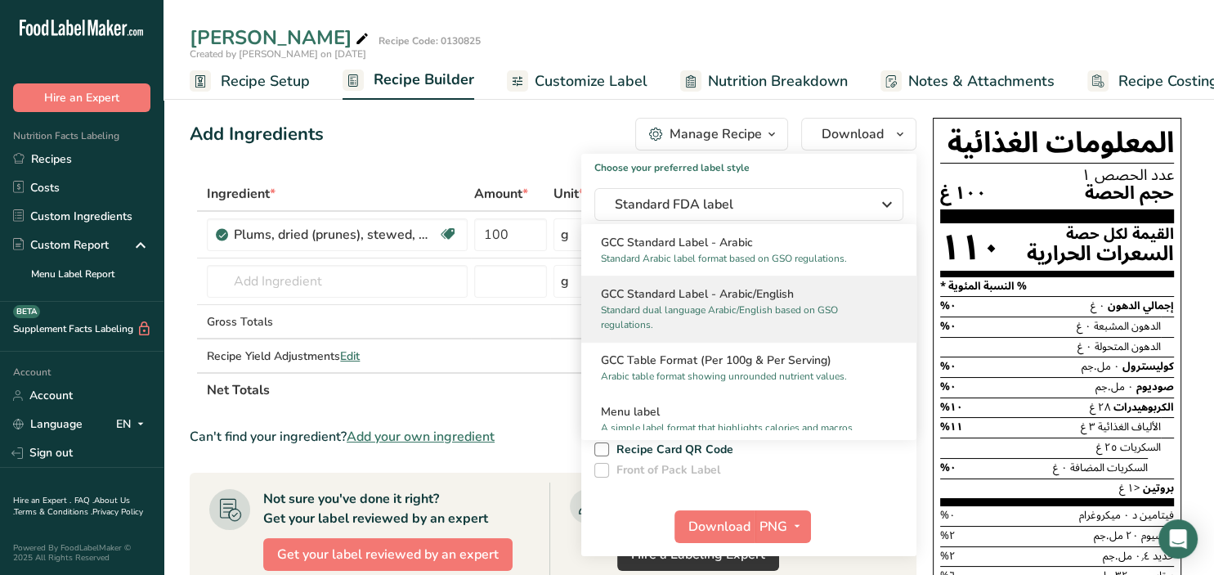
click at [774, 301] on h2 "GCC Standard Label - Arabic/English" at bounding box center [749, 293] width 296 height 17
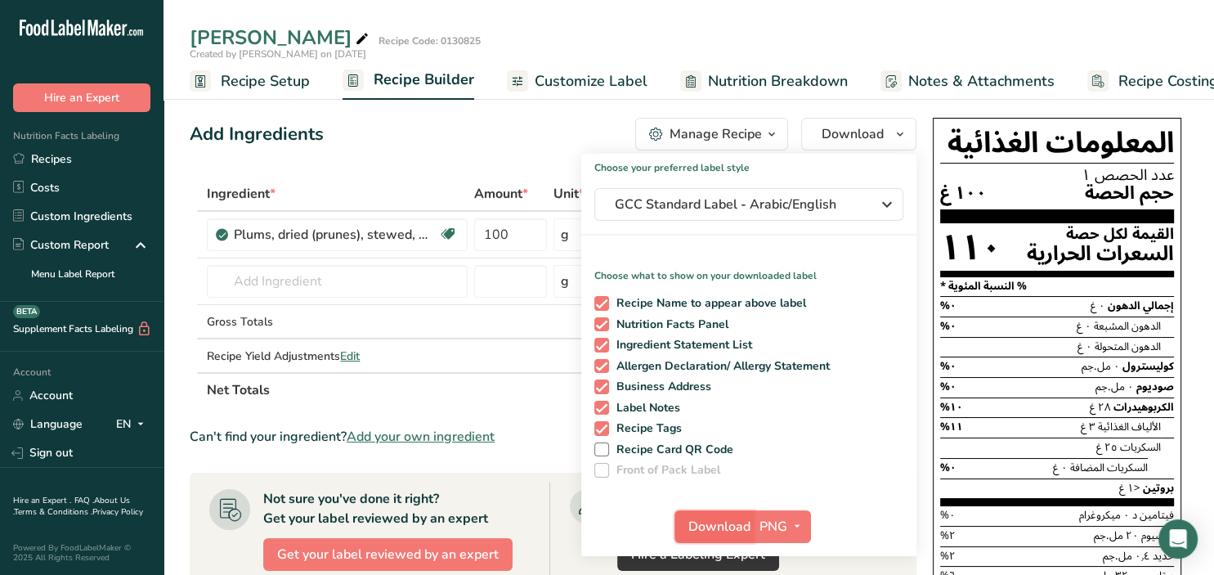
click at [737, 525] on span "Download" at bounding box center [720, 527] width 62 height 20
